Goal: Information Seeking & Learning: Learn about a topic

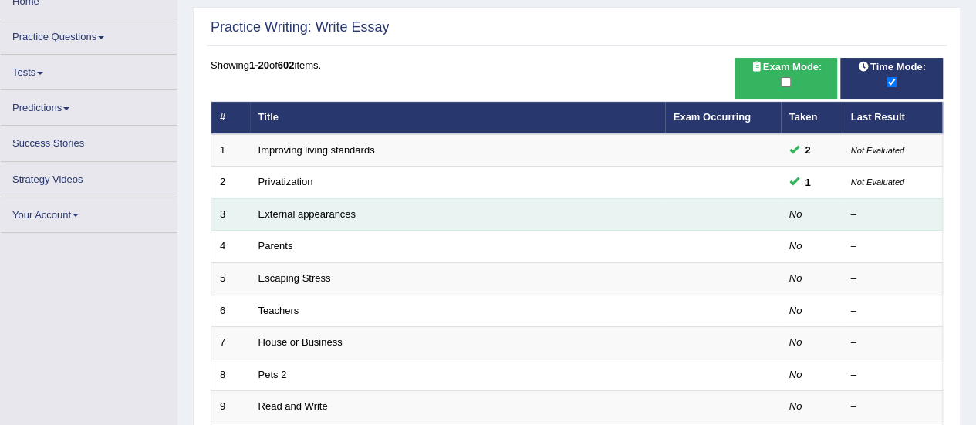
click at [401, 212] on td "External appearances" at bounding box center [457, 214] width 415 height 32
click at [475, 214] on td "External appearances" at bounding box center [457, 214] width 415 height 32
drag, startPoint x: 475, startPoint y: 214, endPoint x: 292, endPoint y: 214, distance: 183.7
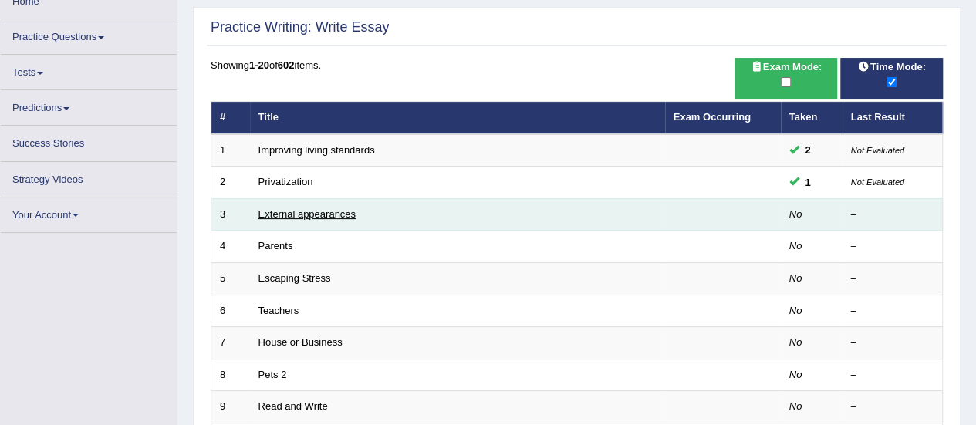
click at [292, 214] on link "External appearances" at bounding box center [307, 214] width 97 height 12
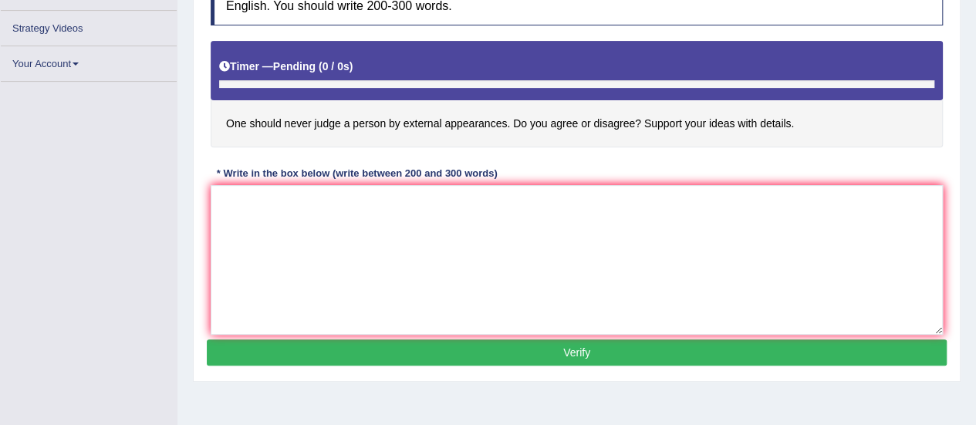
scroll to position [247, 0]
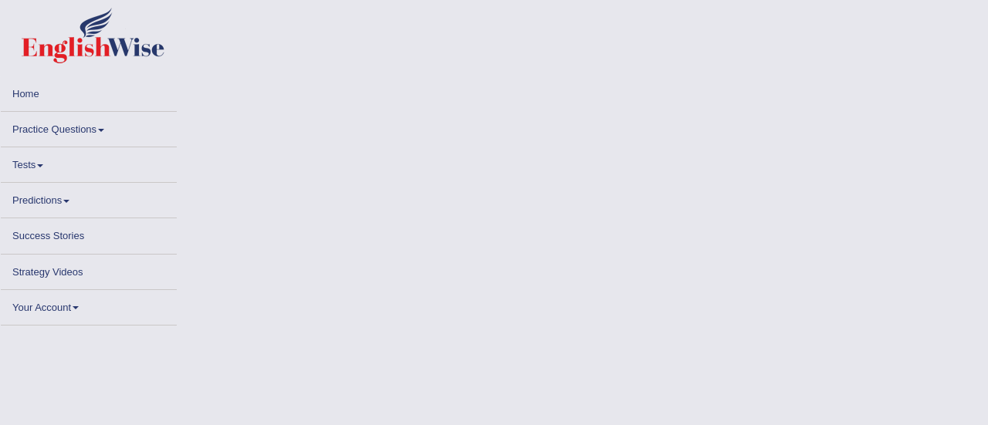
click at [639, 101] on body "Toggle navigation Home Practice Questions Speaking Practice Read Aloud Repeat S…" at bounding box center [494, 212] width 988 height 425
